Goal: Task Accomplishment & Management: Manage account settings

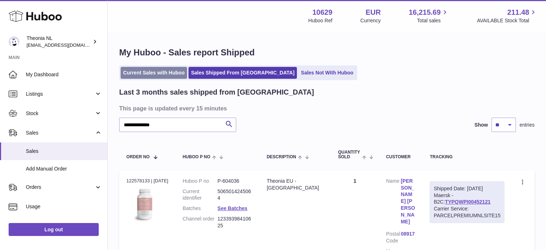
click at [155, 72] on link "Current Sales with Huboo" at bounding box center [154, 73] width 66 height 12
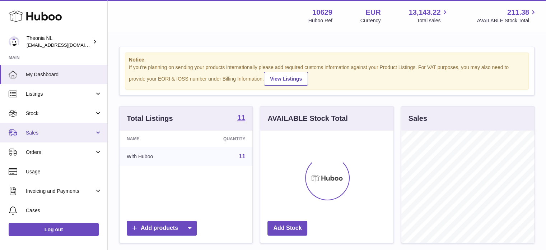
scroll to position [112, 133]
click at [62, 130] on span "Sales" at bounding box center [60, 132] width 69 height 7
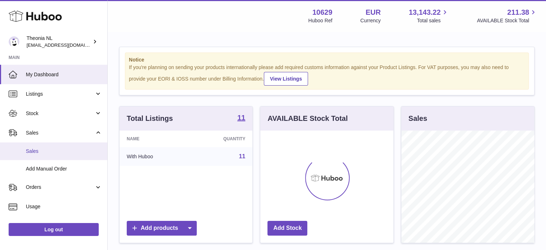
click at [60, 150] on span "Sales" at bounding box center [64, 151] width 76 height 7
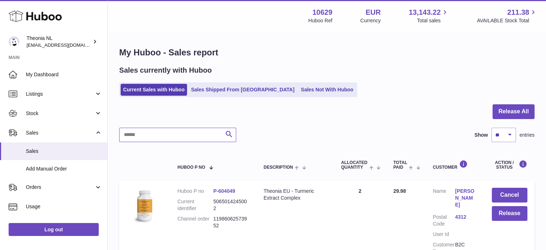
click at [177, 135] on input "text" at bounding box center [177, 135] width 117 height 14
paste input "**********"
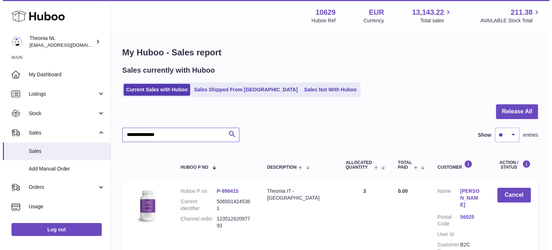
scroll to position [69, 0]
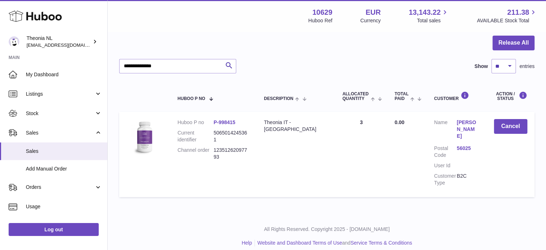
click at [463, 145] on link "56025" at bounding box center [468, 148] width 23 height 7
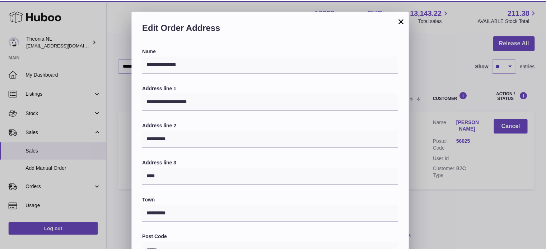
scroll to position [203, 0]
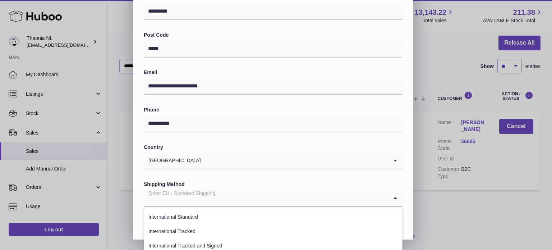
click at [185, 194] on div "Other EU - Standard Shipping" at bounding box center [266, 197] width 244 height 17
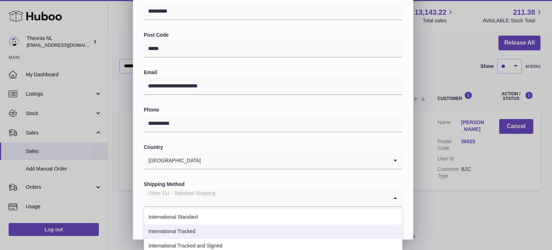
click at [188, 229] on li "International Tracked" at bounding box center [273, 231] width 258 height 14
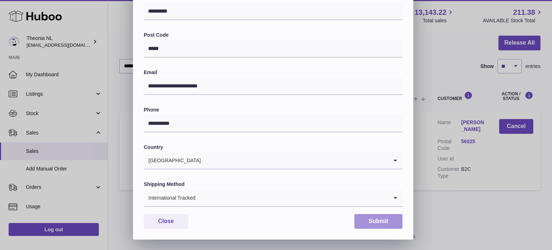
click at [364, 217] on button "Submit" at bounding box center [378, 221] width 48 height 15
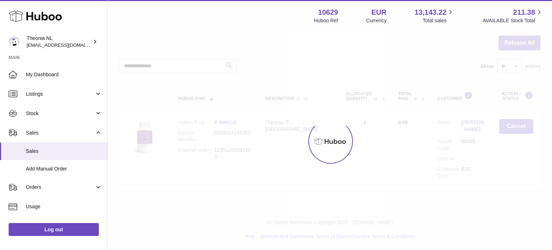
scroll to position [0, 0]
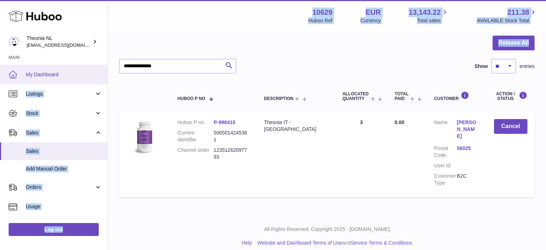
drag, startPoint x: 176, startPoint y: 60, endPoint x: 93, endPoint y: 65, distance: 83.5
click at [93, 65] on div "Huboo Theonia NL info@wholesomegoods.eu Main My Dashboard Listings Not with Hub…" at bounding box center [273, 94] width 546 height 326
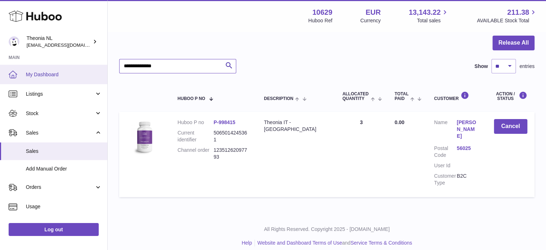
drag, startPoint x: 183, startPoint y: 67, endPoint x: 23, endPoint y: 64, distance: 159.9
click at [44, 71] on div "Huboo Theonia NL info@wholesomegoods.eu Main My Dashboard Listings Not with Hub…" at bounding box center [273, 94] width 546 height 326
paste input "text"
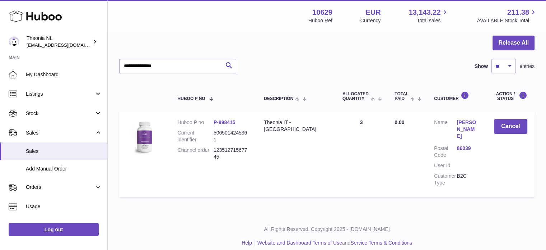
click at [466, 149] on link "86039" at bounding box center [468, 148] width 23 height 7
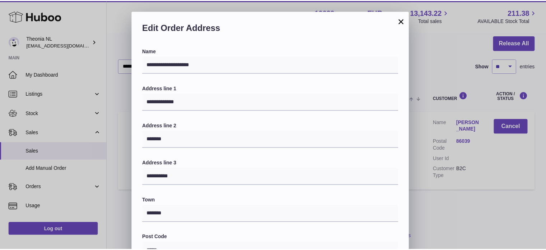
scroll to position [203, 0]
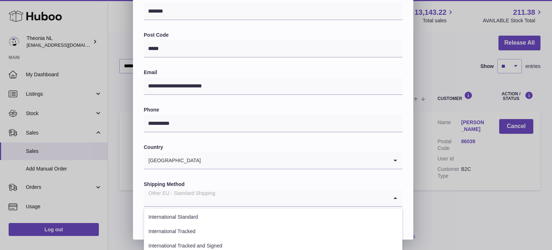
click at [179, 195] on div "Other EU - Standard Shipping" at bounding box center [266, 197] width 244 height 17
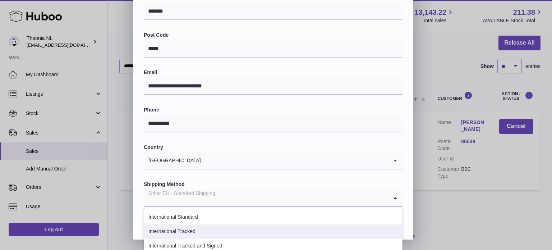
click at [192, 228] on li "International Tracked" at bounding box center [273, 231] width 258 height 14
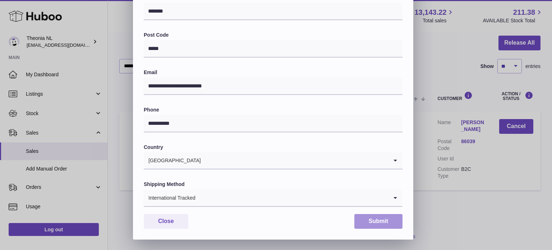
click at [386, 221] on button "Submit" at bounding box center [378, 221] width 48 height 15
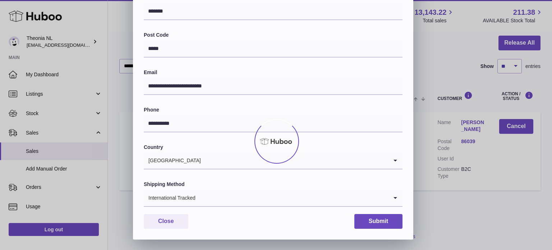
scroll to position [0, 0]
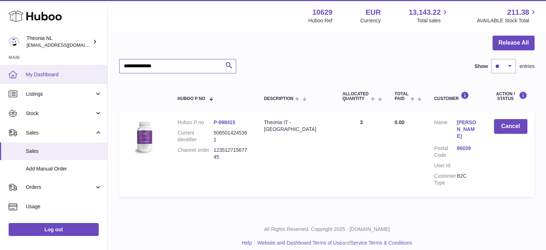
drag, startPoint x: 195, startPoint y: 65, endPoint x: 1, endPoint y: 68, distance: 194.0
click at [1, 67] on div "Huboo Theonia NL info@wholesomegoods.eu Main My Dashboard Listings Not with Hub…" at bounding box center [273, 94] width 546 height 326
paste input "text"
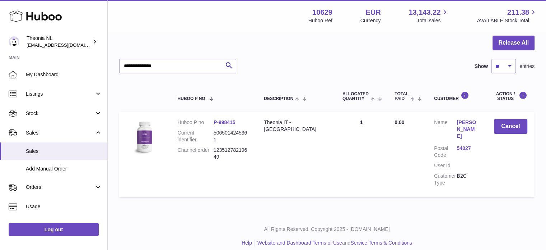
click at [459, 145] on link "54027" at bounding box center [468, 148] width 23 height 7
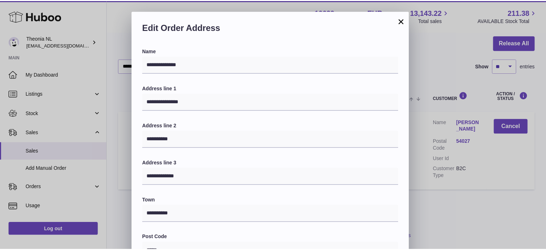
scroll to position [203, 0]
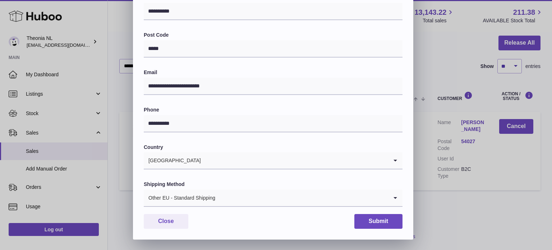
click at [193, 197] on div "Other EU - Standard Shipping" at bounding box center [266, 197] width 244 height 17
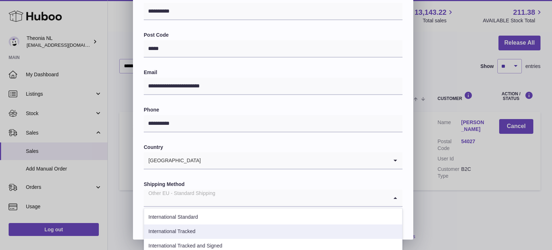
click at [196, 229] on li "International Tracked" at bounding box center [273, 231] width 258 height 14
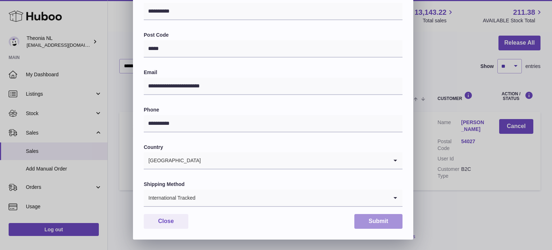
drag, startPoint x: 368, startPoint y: 222, endPoint x: 274, endPoint y: 245, distance: 97.1
click at [368, 221] on button "Submit" at bounding box center [378, 221] width 48 height 15
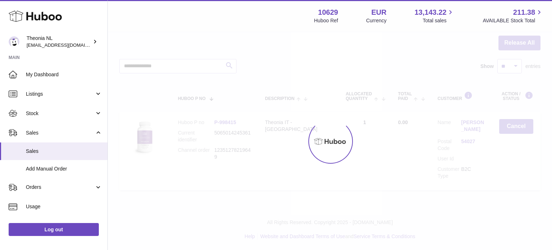
scroll to position [0, 0]
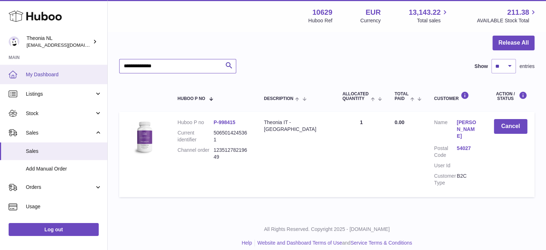
drag, startPoint x: 152, startPoint y: 67, endPoint x: 86, endPoint y: 70, distance: 66.5
click at [86, 70] on div "Huboo Theonia NL info@wholesomegoods.eu Main My Dashboard Listings Not with Hub…" at bounding box center [273, 94] width 546 height 326
paste input "text"
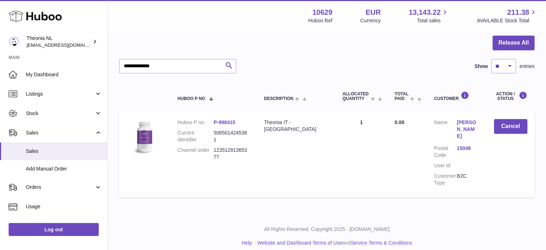
click at [464, 145] on link "15048" at bounding box center [468, 148] width 23 height 7
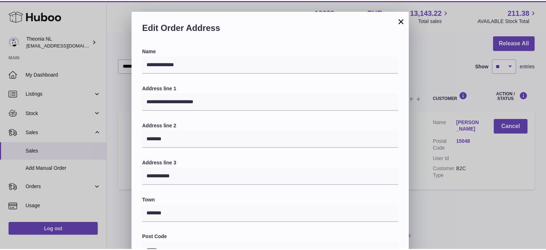
scroll to position [203, 0]
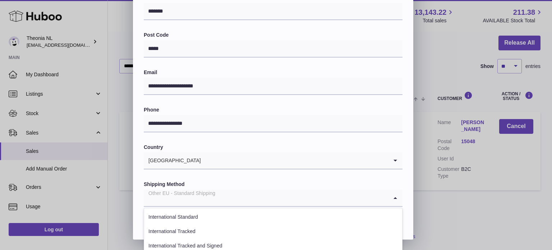
click at [210, 196] on div "Other EU - Standard Shipping" at bounding box center [266, 197] width 244 height 17
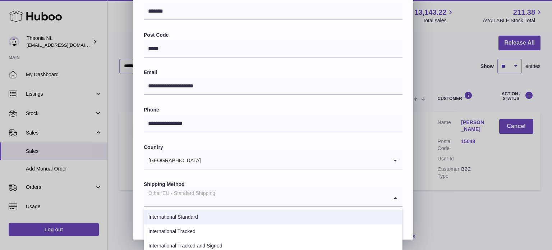
drag, startPoint x: 197, startPoint y: 230, endPoint x: 202, endPoint y: 228, distance: 5.3
click at [197, 230] on li "International Tracked" at bounding box center [273, 231] width 258 height 14
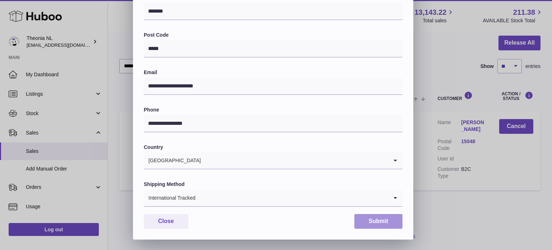
click at [371, 220] on button "Submit" at bounding box center [378, 221] width 48 height 15
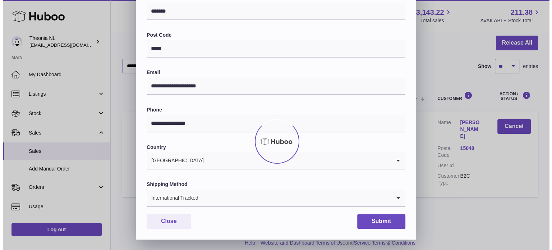
scroll to position [0, 0]
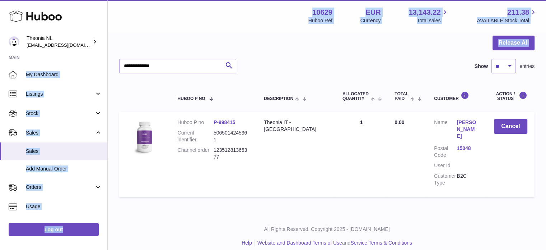
drag, startPoint x: 191, startPoint y: 59, endPoint x: 85, endPoint y: 64, distance: 106.8
click at [66, 63] on div "Huboo Theonia NL info@wholesomegoods.eu Main My Dashboard Listings Not with Hub…" at bounding box center [273, 94] width 546 height 326
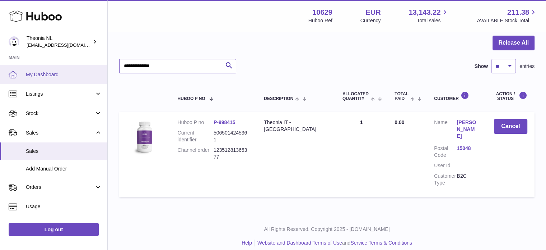
drag, startPoint x: 183, startPoint y: 66, endPoint x: 11, endPoint y: 76, distance: 172.0
click at [40, 76] on div "Huboo Theonia NL info@wholesomegoods.eu Main My Dashboard Listings Not with Hub…" at bounding box center [273, 94] width 546 height 326
paste input "text"
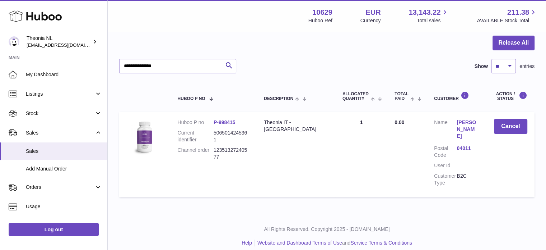
click at [460, 133] on dd "Alexis Chala" at bounding box center [468, 130] width 23 height 22
click at [460, 145] on link "04011" at bounding box center [468, 148] width 23 height 7
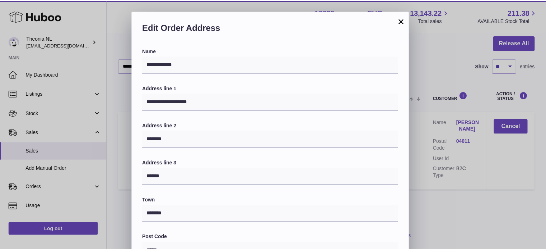
scroll to position [203, 0]
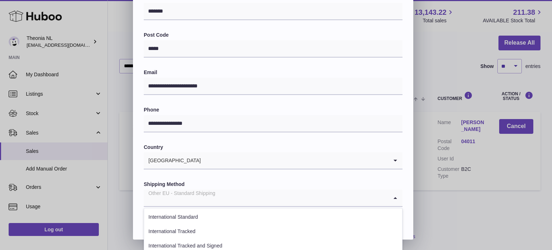
click at [216, 195] on input "Search for option" at bounding box center [266, 197] width 244 height 17
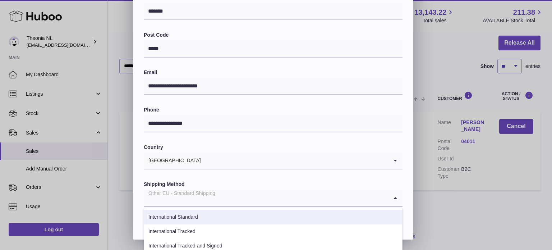
click at [206, 227] on li "International Tracked" at bounding box center [273, 231] width 258 height 14
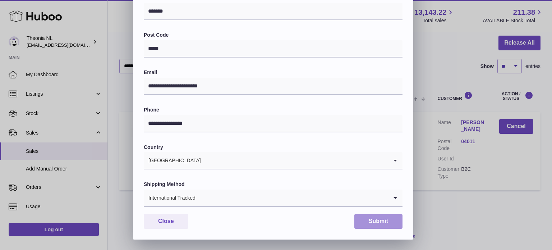
click at [386, 222] on button "Submit" at bounding box center [378, 221] width 48 height 15
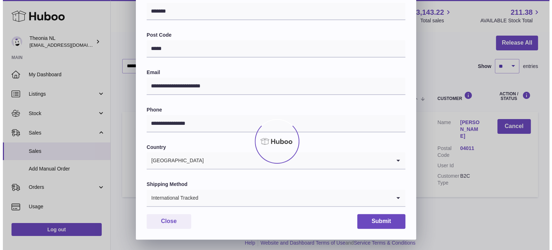
scroll to position [0, 0]
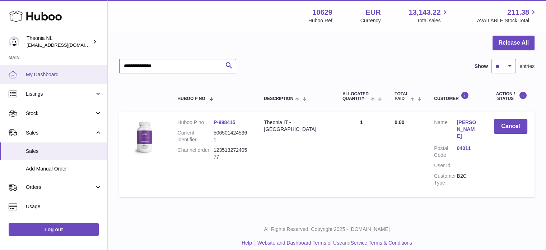
drag, startPoint x: 172, startPoint y: 69, endPoint x: 82, endPoint y: 87, distance: 92.3
click at [49, 79] on div "Huboo Theonia NL info@wholesomegoods.eu Main My Dashboard Listings Not with Hub…" at bounding box center [273, 94] width 546 height 326
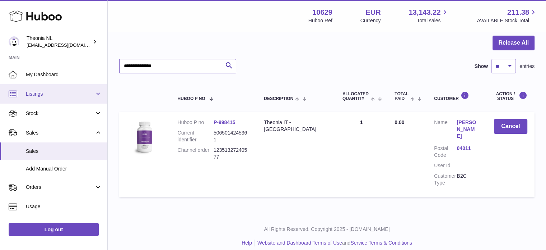
paste input "text"
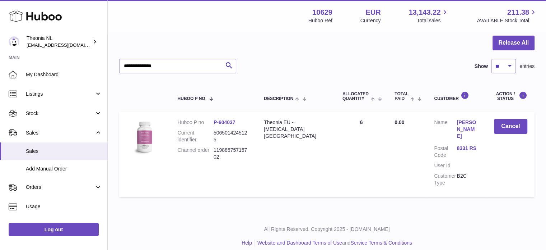
click at [459, 145] on link "8331 RS" at bounding box center [468, 148] width 23 height 7
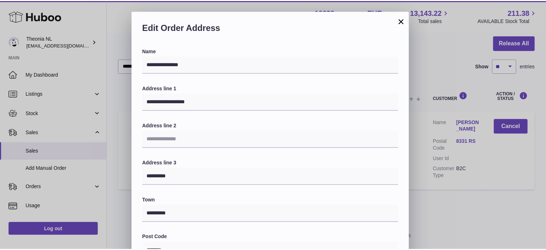
scroll to position [203, 0]
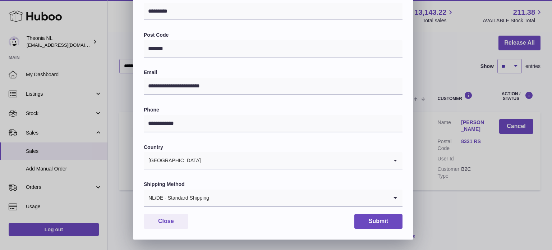
click at [174, 192] on div "NL/DE - Standard Shipping" at bounding box center [266, 197] width 244 height 17
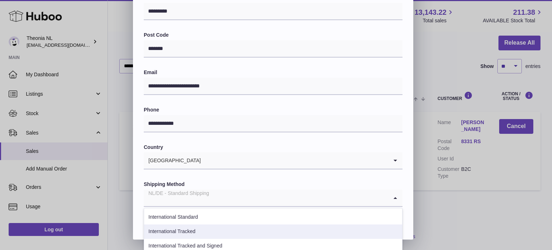
click at [186, 230] on li "International Tracked" at bounding box center [273, 231] width 258 height 14
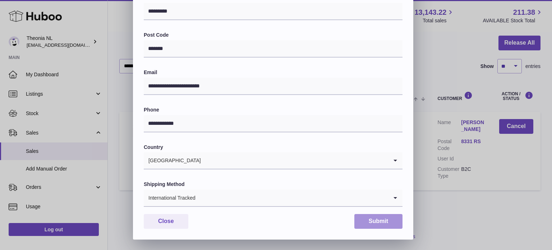
click at [377, 221] on button "Submit" at bounding box center [378, 221] width 48 height 15
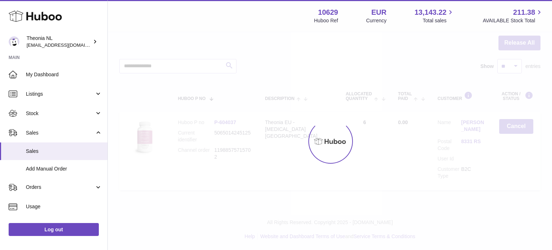
scroll to position [0, 0]
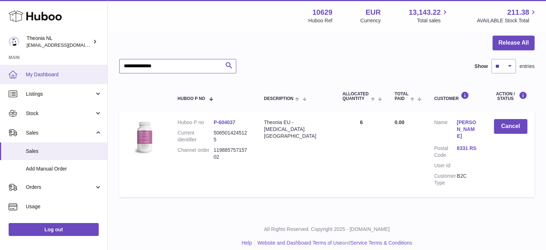
drag, startPoint x: 181, startPoint y: 68, endPoint x: 13, endPoint y: 74, distance: 167.9
click at [26, 73] on div "Huboo Theonia NL info@wholesomegoods.eu Main My Dashboard Listings Not with Hub…" at bounding box center [273, 94] width 546 height 326
paste input "text"
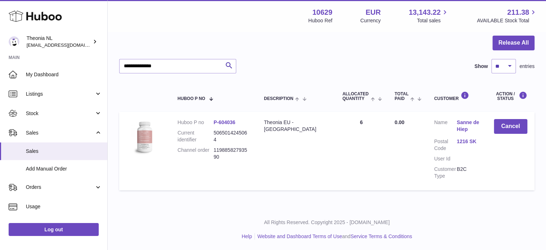
click at [462, 139] on link "1216 SK" at bounding box center [468, 141] width 23 height 7
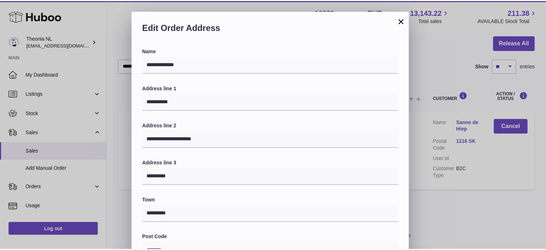
scroll to position [203, 0]
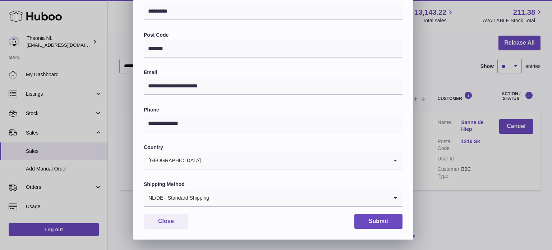
click at [234, 193] on input "Search for option" at bounding box center [298, 197] width 179 height 17
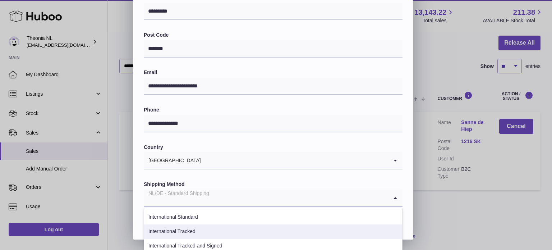
click at [211, 229] on li "International Tracked" at bounding box center [273, 231] width 258 height 14
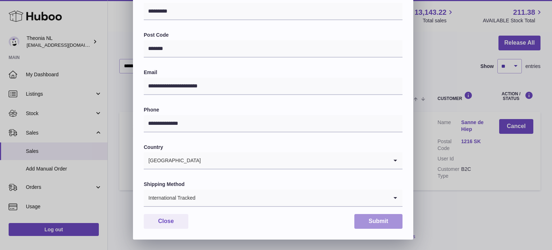
click at [387, 222] on button "Submit" at bounding box center [378, 221] width 48 height 15
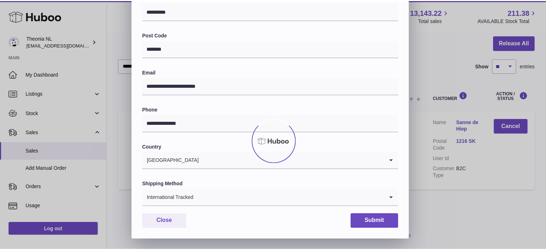
scroll to position [0, 0]
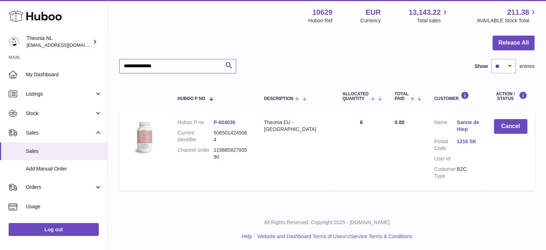
drag, startPoint x: 196, startPoint y: 64, endPoint x: 124, endPoint y: 80, distance: 73.7
click at [47, 66] on div "Huboo Theonia NL info@wholesomegoods.eu Main My Dashboard Listings Not with Hub…" at bounding box center [273, 90] width 546 height 319
paste input "text"
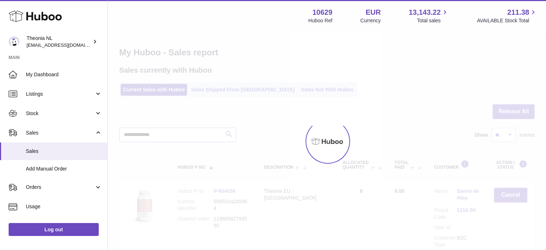
type input "**********"
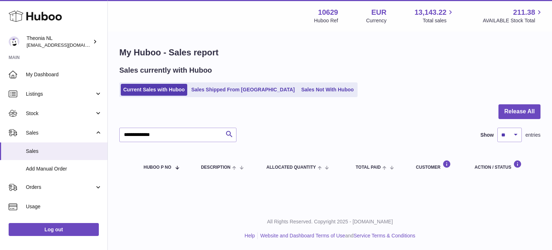
click at [223, 87] on link "Sales Shipped From [GEOGRAPHIC_DATA]" at bounding box center [243, 90] width 109 height 12
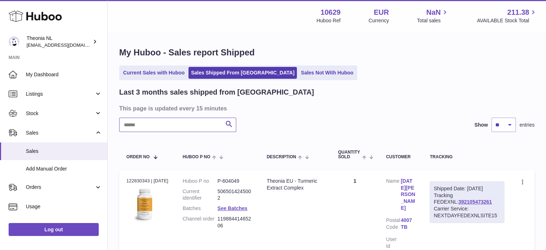
click at [201, 126] on input "text" at bounding box center [177, 124] width 117 height 14
paste input "**********"
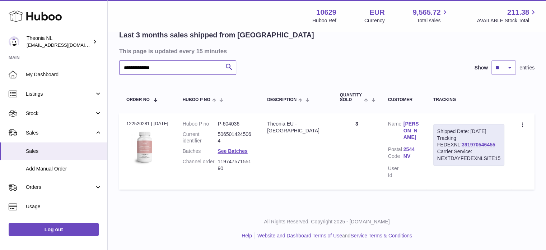
scroll to position [56, 0]
click at [462, 148] on link "391970546455" at bounding box center [478, 145] width 33 height 6
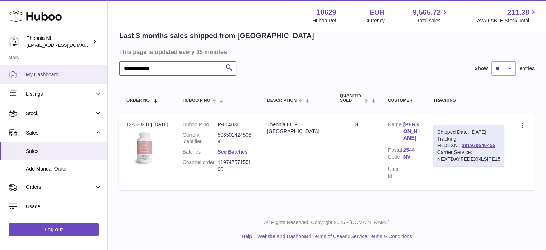
drag, startPoint x: 202, startPoint y: 72, endPoint x: 62, endPoint y: 83, distance: 140.6
click at [73, 81] on div "**********" at bounding box center [273, 97] width 546 height 307
paste input "text"
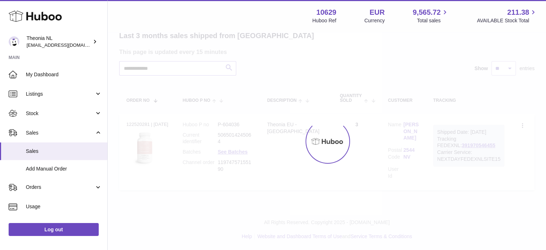
scroll to position [50, 0]
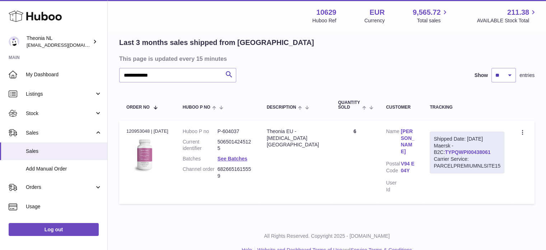
click at [445, 150] on link "TYPQWPI00438061" at bounding box center [468, 152] width 46 height 6
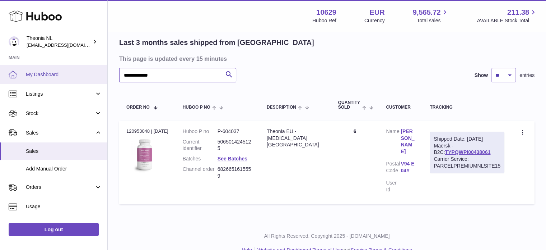
drag, startPoint x: 210, startPoint y: 77, endPoint x: 63, endPoint y: 83, distance: 147.1
click at [101, 82] on div "**********" at bounding box center [273, 107] width 546 height 314
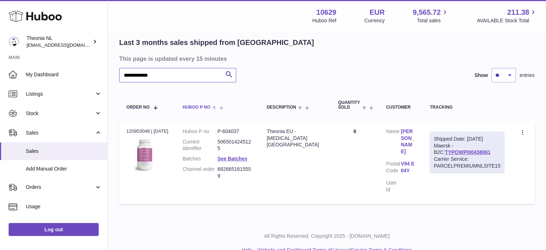
paste input "*"
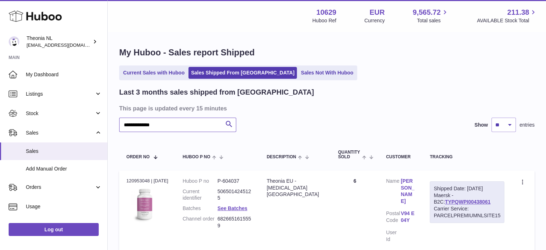
scroll to position [50, 0]
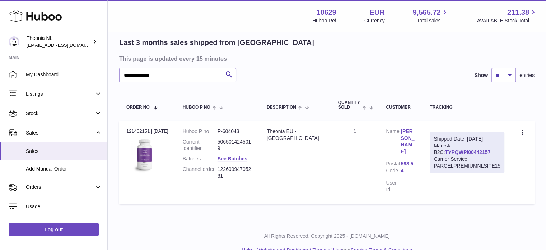
click at [445, 153] on link "TYPQWPI00442157" at bounding box center [468, 152] width 46 height 6
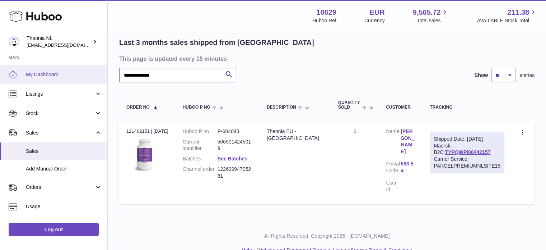
drag, startPoint x: 209, startPoint y: 77, endPoint x: 26, endPoint y: 80, distance: 182.9
click at [33, 81] on div "**********" at bounding box center [273, 107] width 546 height 314
paste input "text"
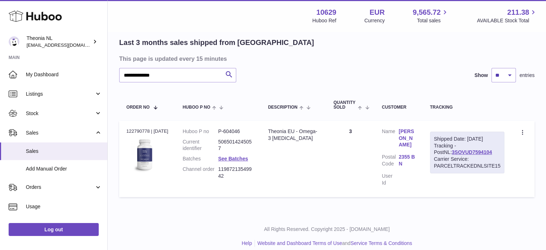
click at [452, 152] on link "3SOVUD7594104" at bounding box center [472, 152] width 40 height 6
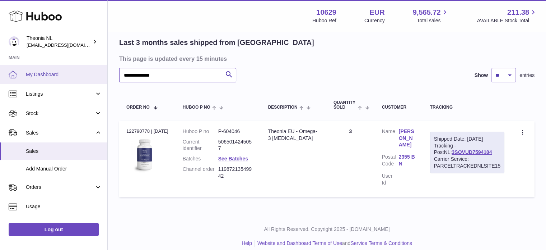
drag, startPoint x: 208, startPoint y: 78, endPoint x: 17, endPoint y: 82, distance: 191.2
click at [46, 82] on div "**********" at bounding box center [273, 103] width 546 height 307
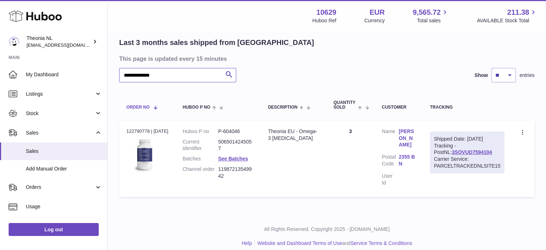
paste input "text"
type input "**********"
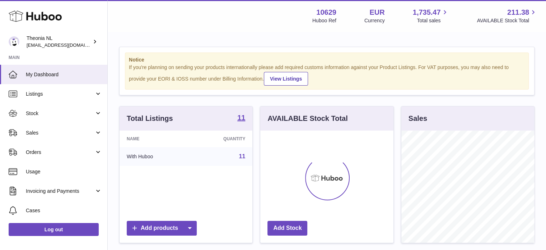
scroll to position [112, 133]
click at [68, 135] on span "Sales" at bounding box center [60, 132] width 69 height 7
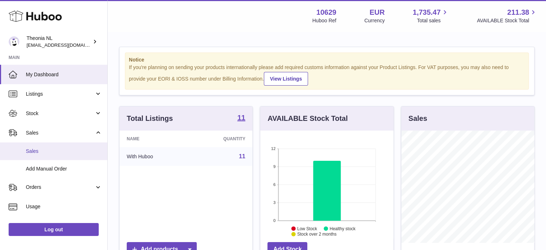
click at [62, 153] on span "Sales" at bounding box center [64, 151] width 76 height 7
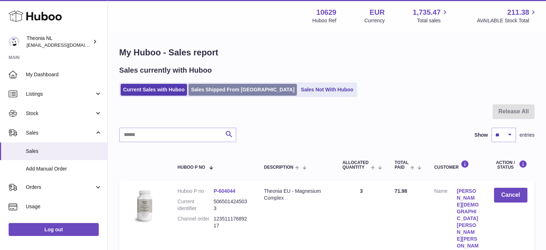
click at [223, 89] on link "Sales Shipped From [GEOGRAPHIC_DATA]" at bounding box center [243, 90] width 109 height 12
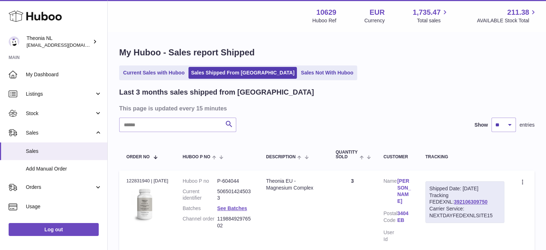
click at [193, 128] on input "text" at bounding box center [177, 124] width 117 height 14
paste input "**********"
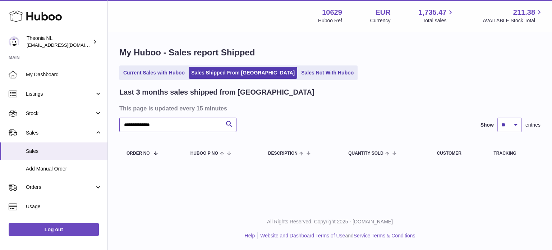
type input "**********"
click at [133, 71] on link "Current Sales with Huboo" at bounding box center [154, 73] width 66 height 12
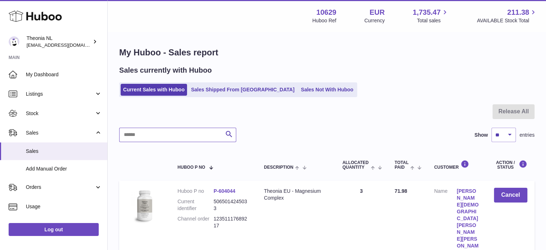
click at [165, 133] on input "text" at bounding box center [177, 135] width 117 height 14
paste input "**********"
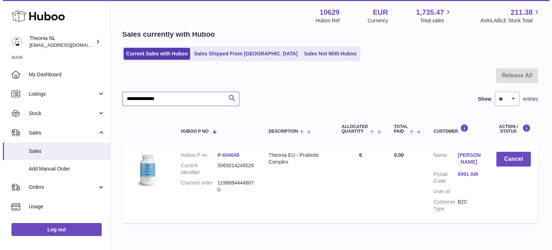
scroll to position [69, 0]
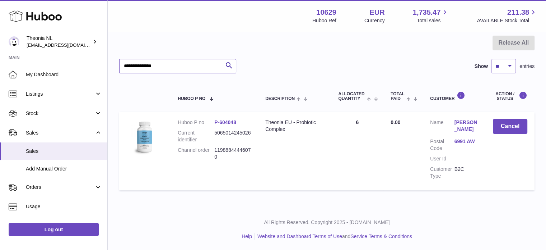
type input "**********"
click at [469, 143] on link "6991 AW" at bounding box center [467, 141] width 24 height 7
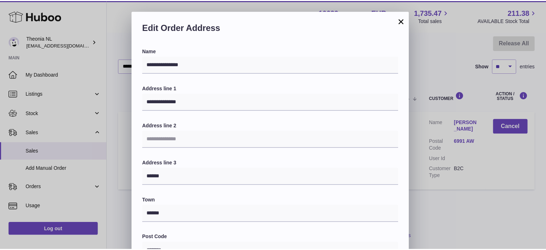
scroll to position [203, 0]
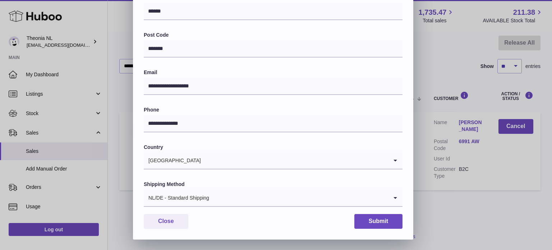
click at [185, 199] on div "NL/DE - Standard Shipping" at bounding box center [266, 197] width 244 height 17
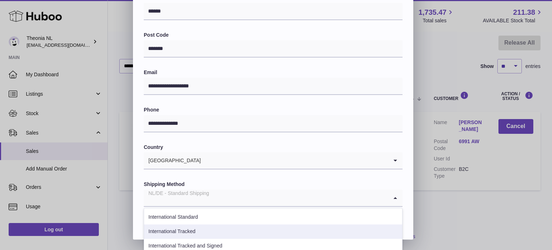
click at [189, 229] on li "International Tracked" at bounding box center [273, 231] width 258 height 14
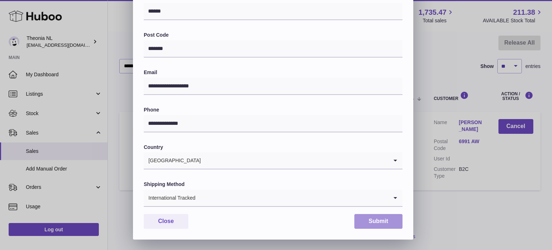
click at [379, 216] on button "Submit" at bounding box center [378, 221] width 48 height 15
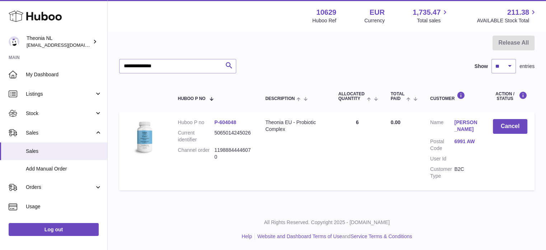
scroll to position [0, 0]
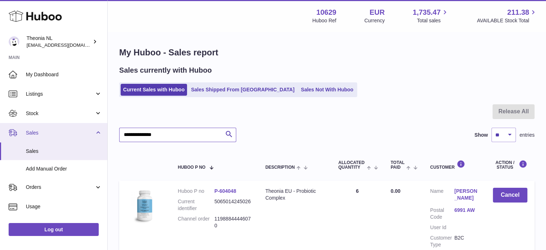
drag, startPoint x: 85, startPoint y: 133, endPoint x: 52, endPoint y: 133, distance: 33.1
click at [56, 133] on div "Huboo Theonia NL [EMAIL_ADDRESS][DOMAIN_NAME] Main My Dashboard Listings Not wi…" at bounding box center [273, 159] width 546 height 319
paste input "text"
drag, startPoint x: 188, startPoint y: 132, endPoint x: 37, endPoint y: 135, distance: 150.2
click at [37, 135] on div "Huboo Theonia NL [EMAIL_ADDRESS][DOMAIN_NAME] Main My Dashboard Listings Not wi…" at bounding box center [273, 159] width 546 height 319
